Goal: Information Seeking & Learning: Learn about a topic

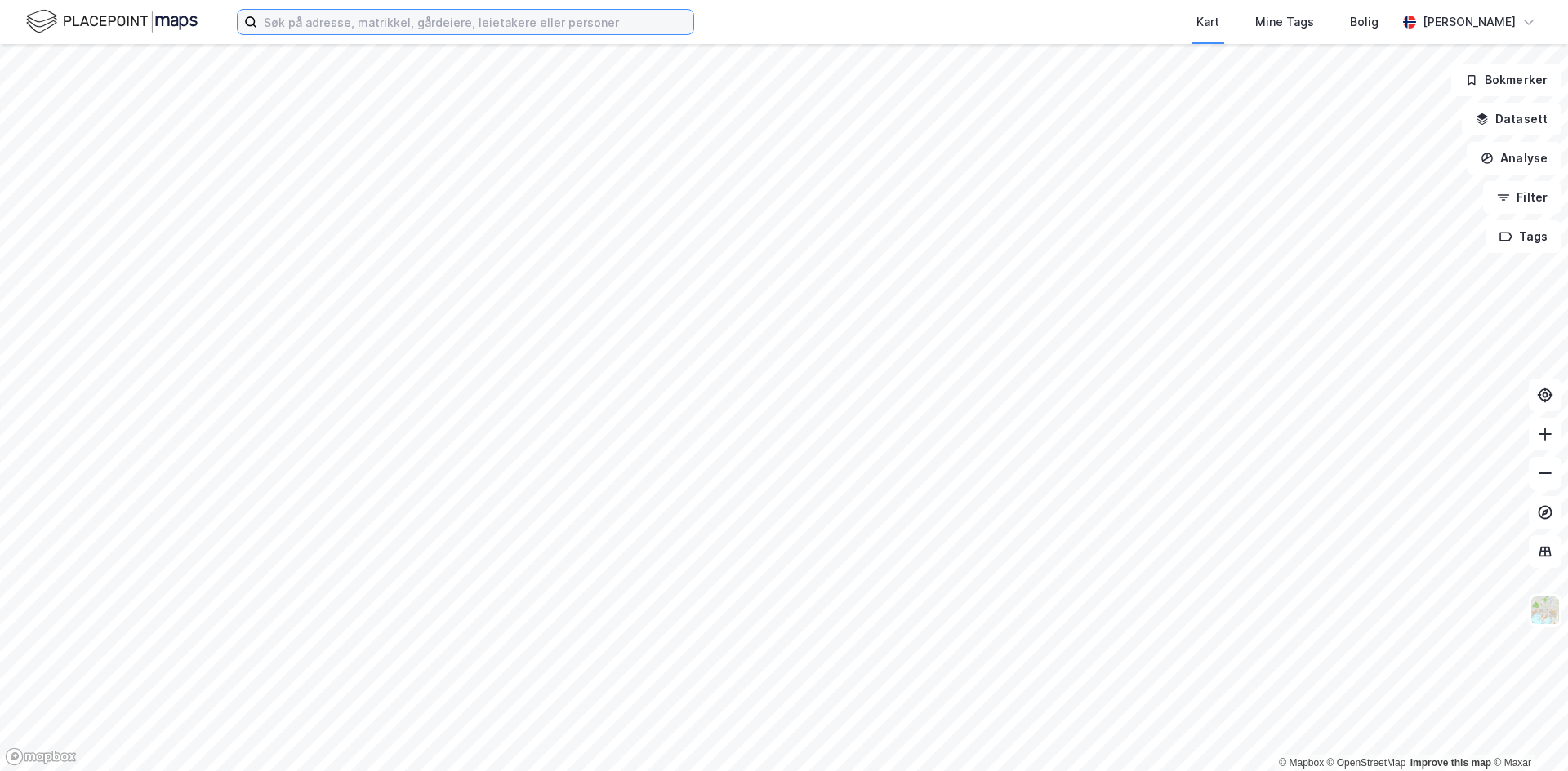
click at [291, 23] on input at bounding box center [476, 22] width 436 height 24
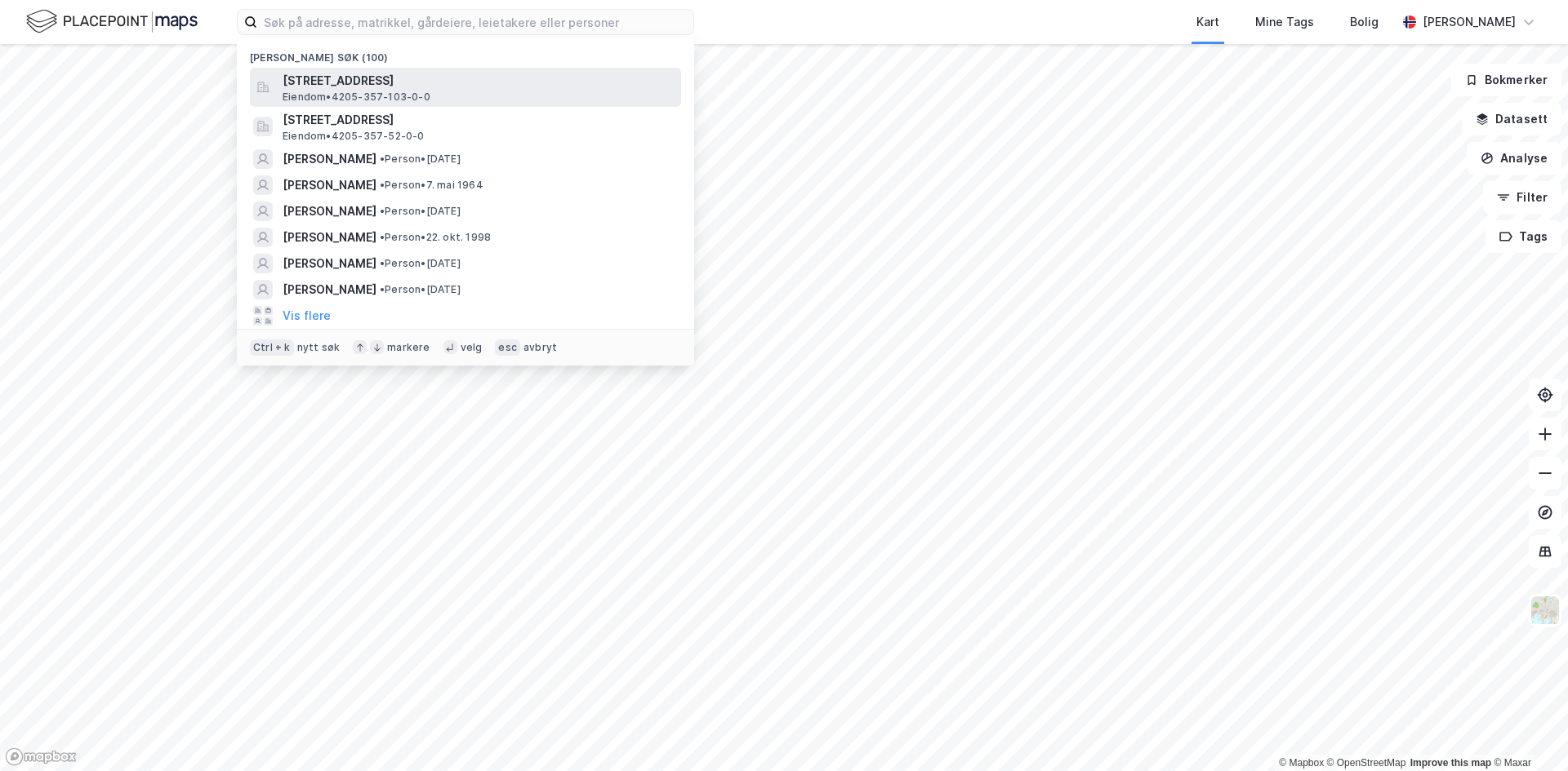
click at [340, 86] on span "[STREET_ADDRESS]" at bounding box center [478, 80] width 392 height 19
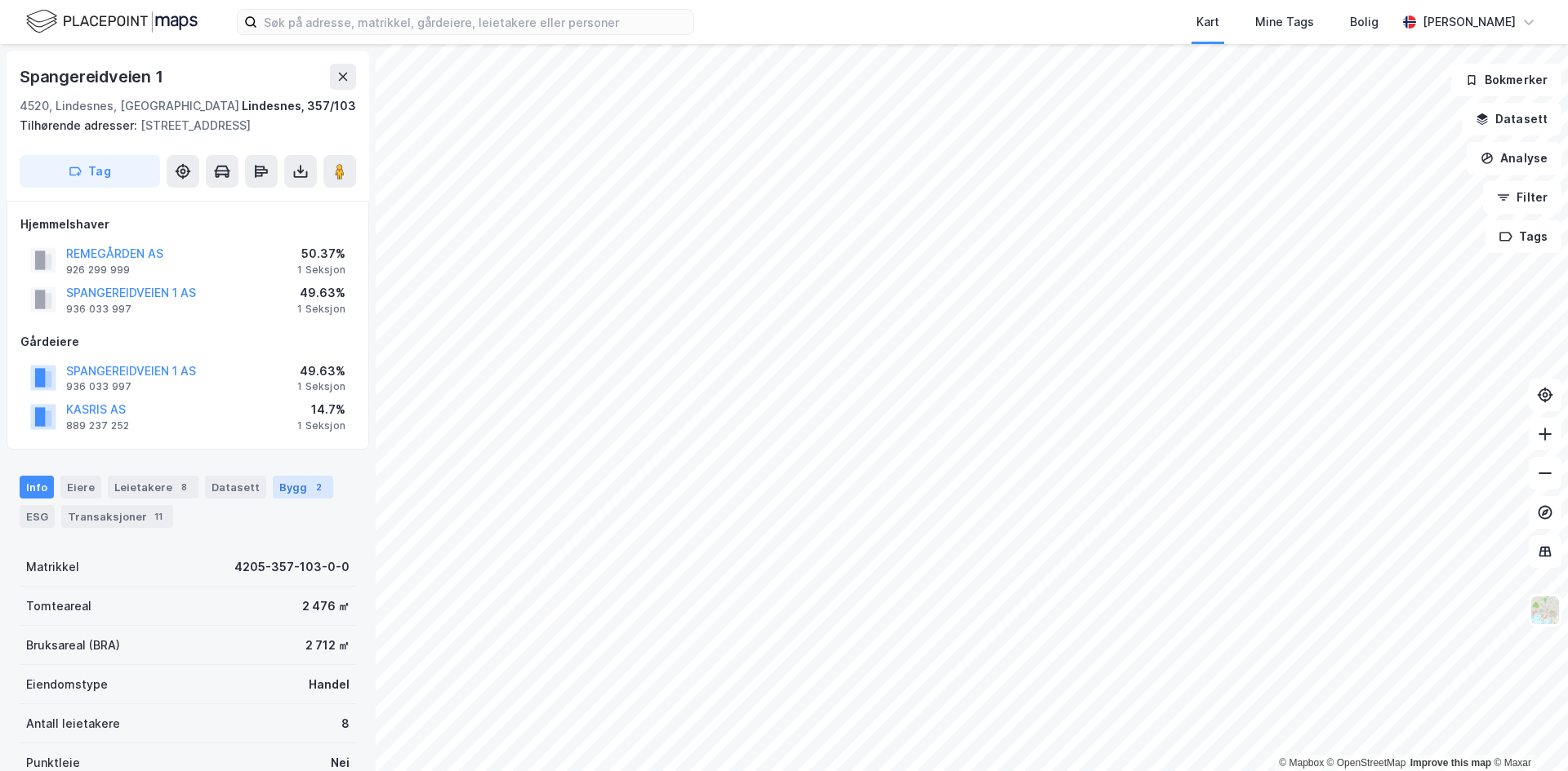
click at [277, 484] on div "Bygg 2" at bounding box center [303, 488] width 60 height 23
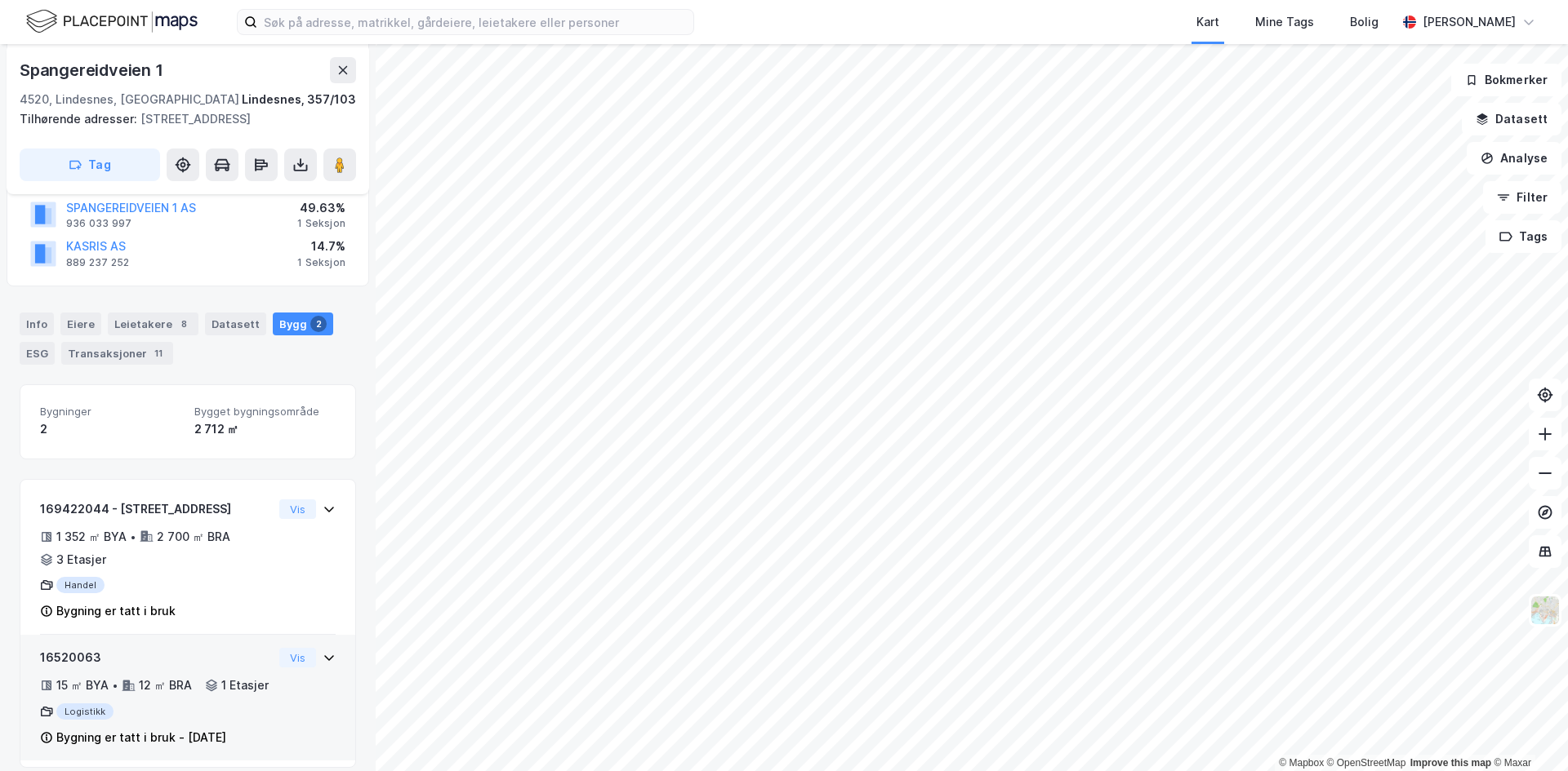
scroll to position [202, 0]
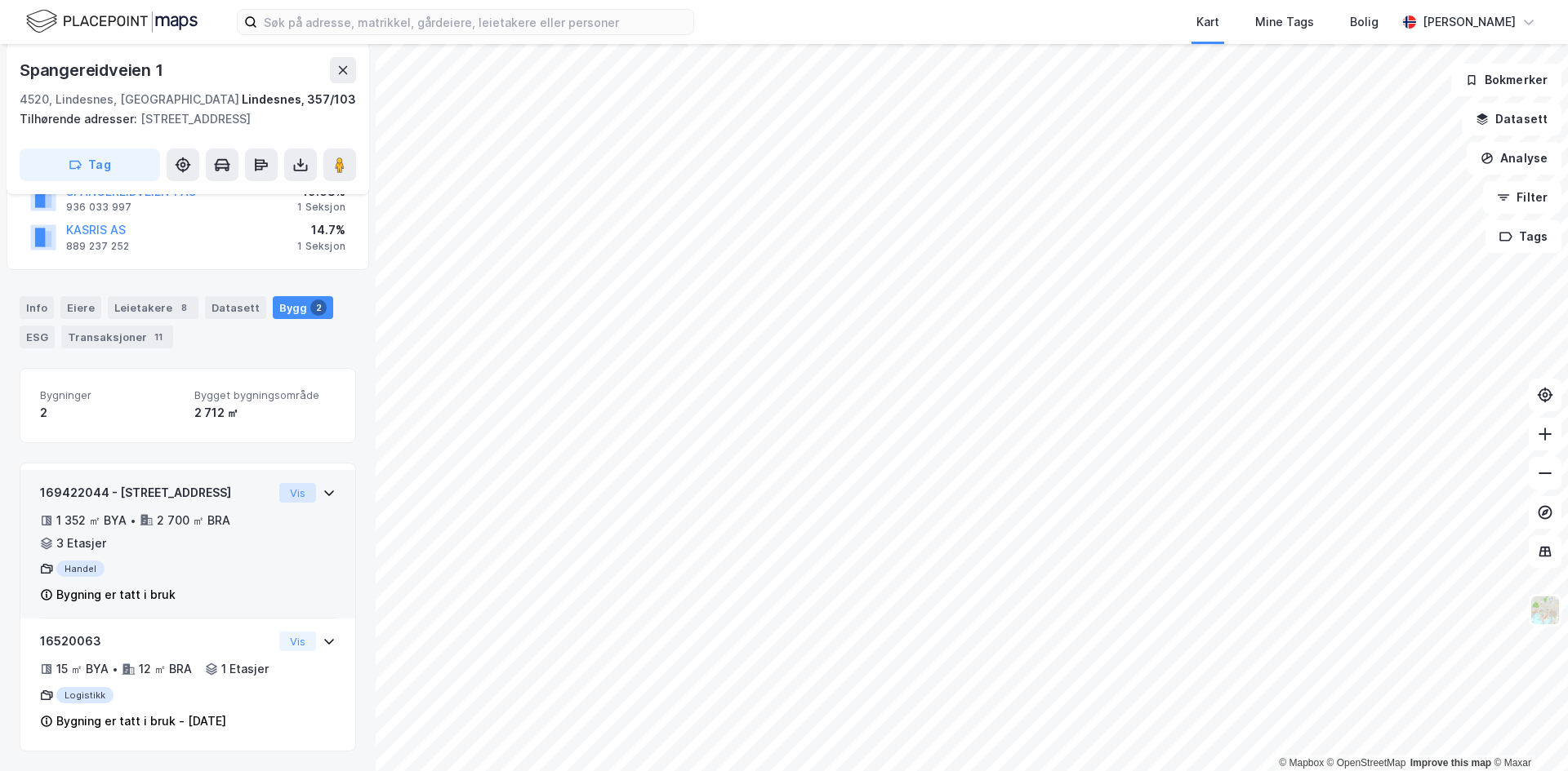
click at [287, 483] on button "Vis" at bounding box center [298, 493] width 37 height 19
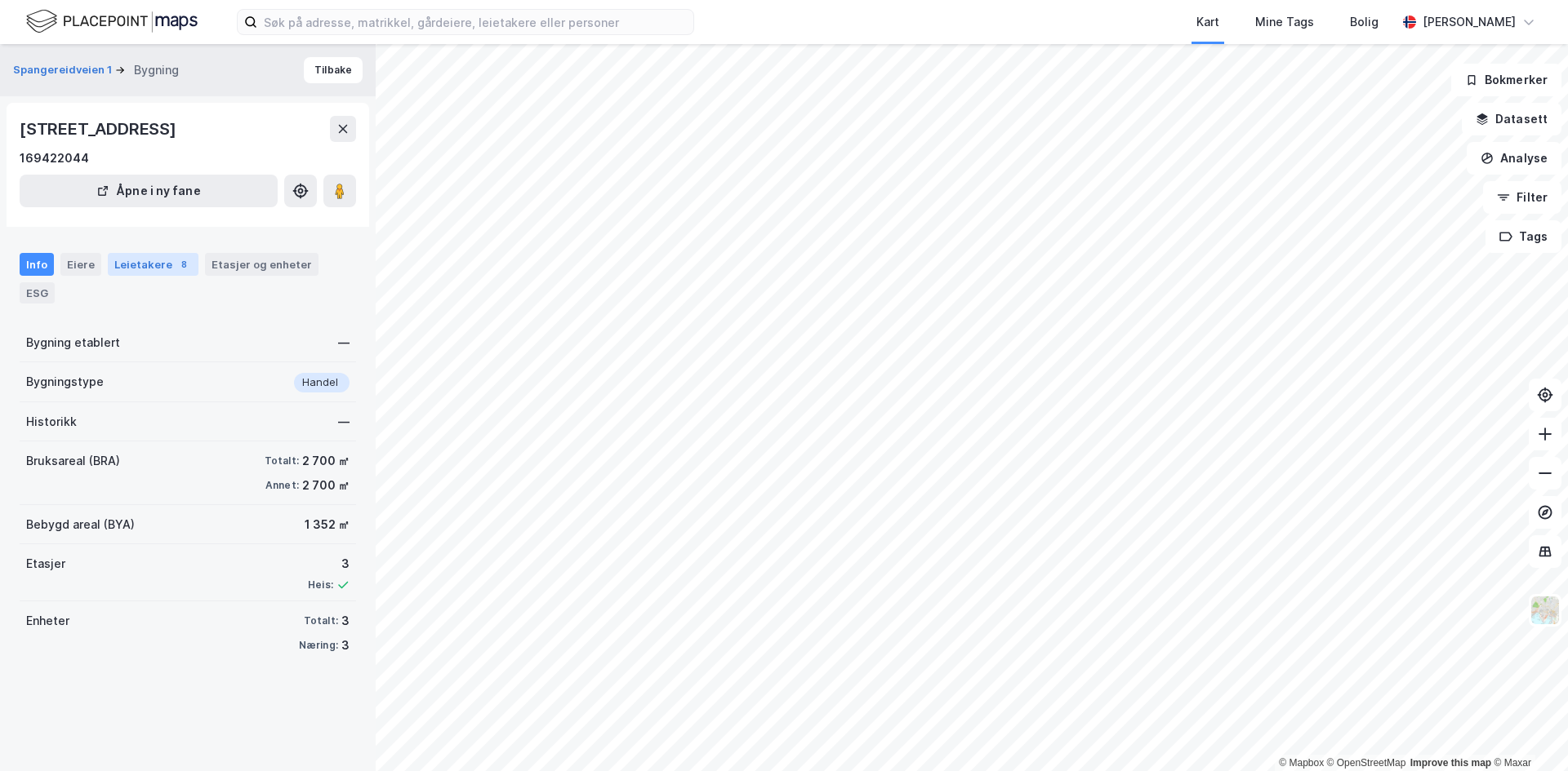
click at [113, 270] on div "Leietakere 8" at bounding box center [154, 264] width 91 height 23
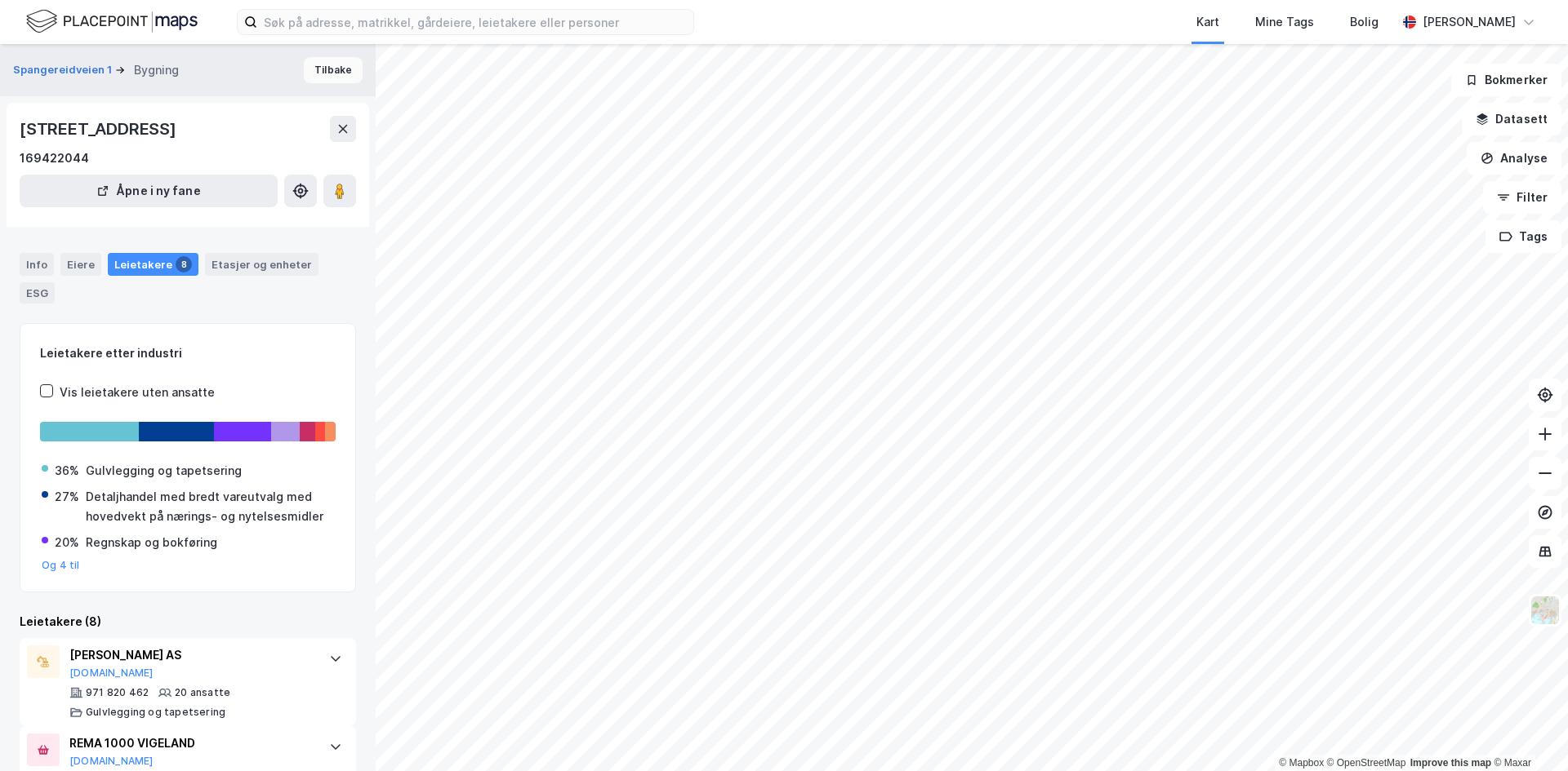
click at [318, 70] on button "Tilbake" at bounding box center [332, 71] width 58 height 26
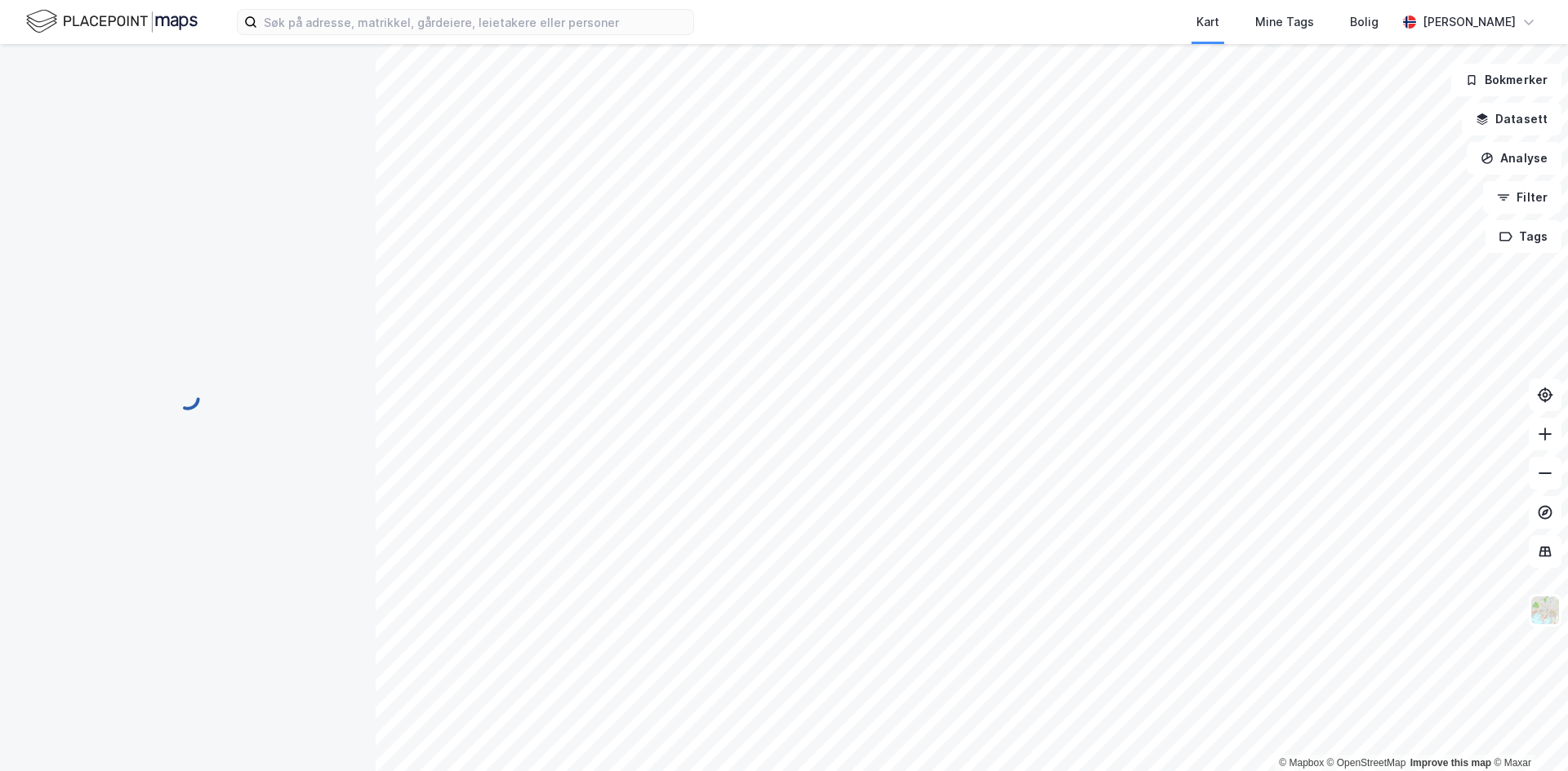
scroll to position [202, 0]
